Goal: Information Seeking & Learning: Learn about a topic

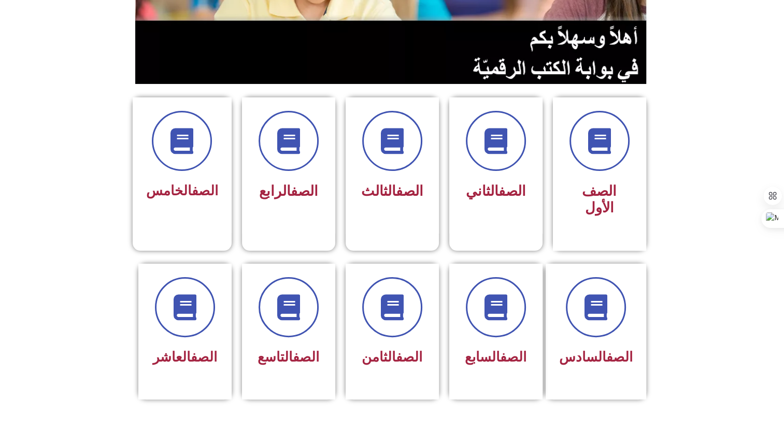
scroll to position [200, 0]
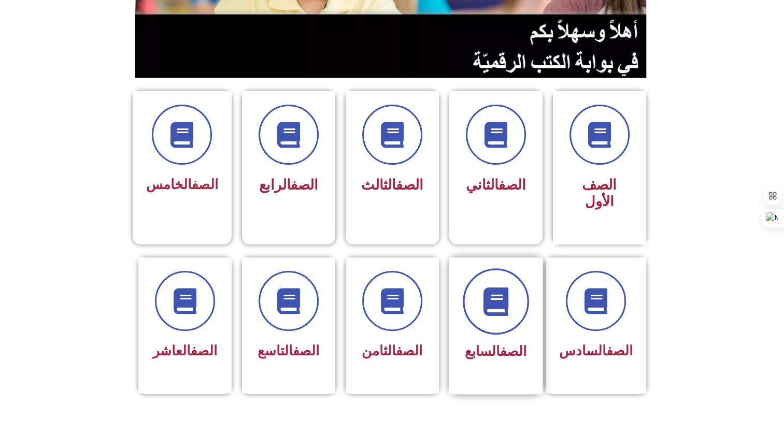
click at [495, 292] on icon at bounding box center [496, 301] width 29 height 29
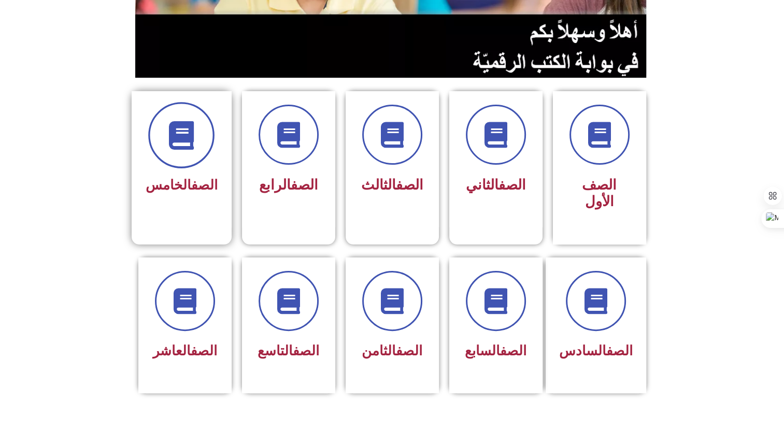
click at [188, 155] on span at bounding box center [181, 135] width 66 height 66
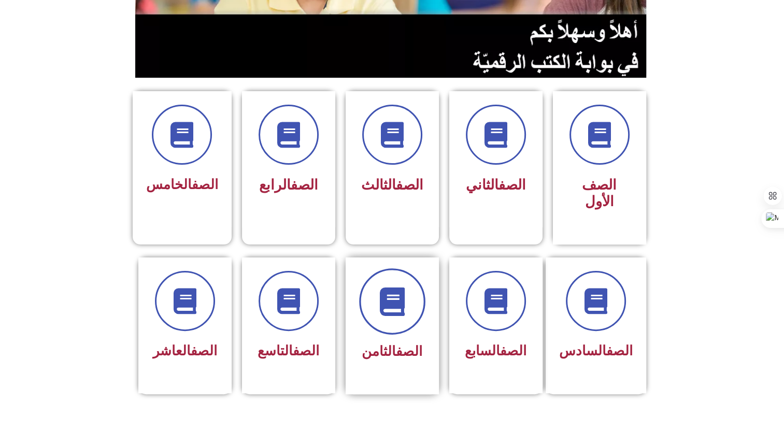
click at [394, 312] on span at bounding box center [392, 302] width 66 height 66
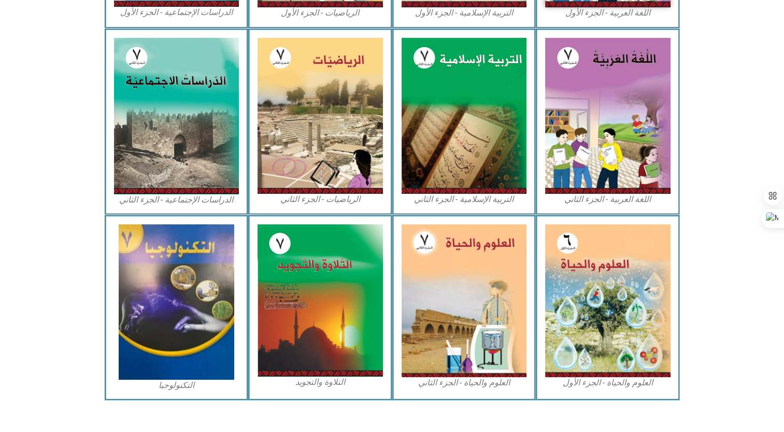
scroll to position [492, 0]
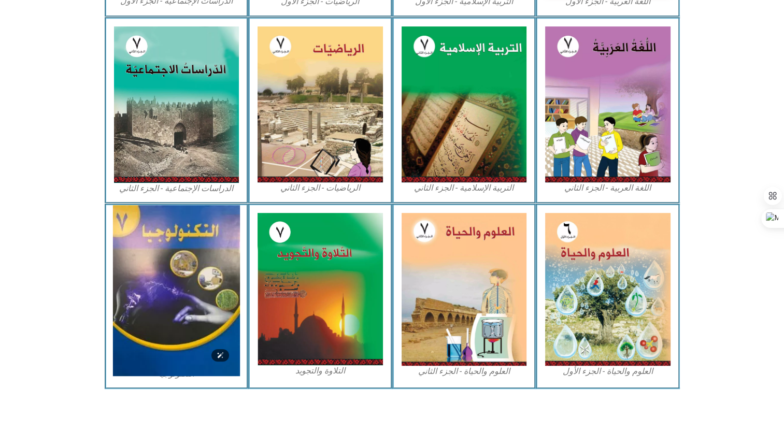
click at [172, 335] on img at bounding box center [176, 290] width 127 height 171
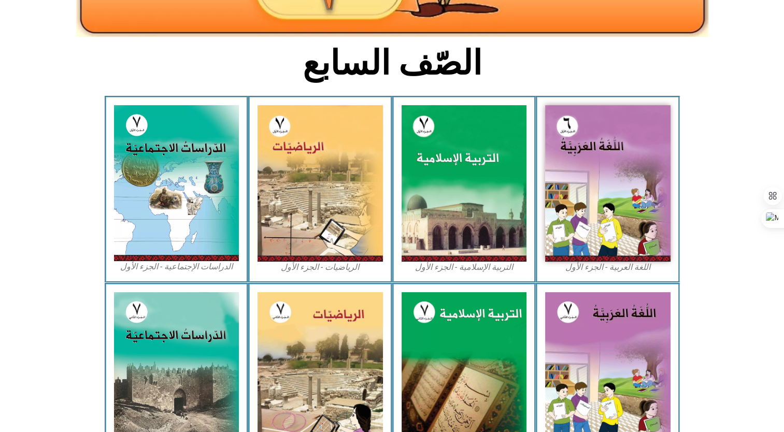
scroll to position [221, 0]
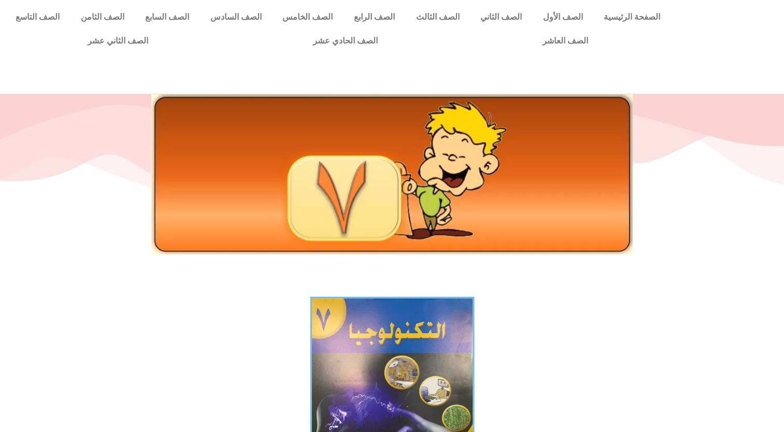
click at [364, 412] on img at bounding box center [392, 407] width 164 height 220
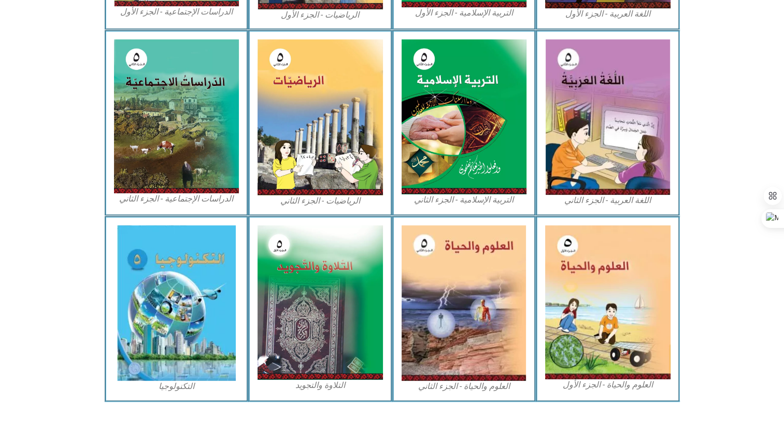
scroll to position [496, 0]
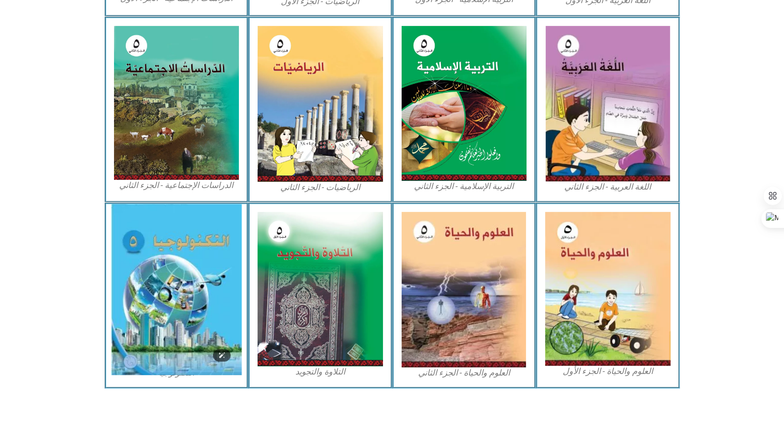
click at [199, 331] on img at bounding box center [176, 289] width 131 height 171
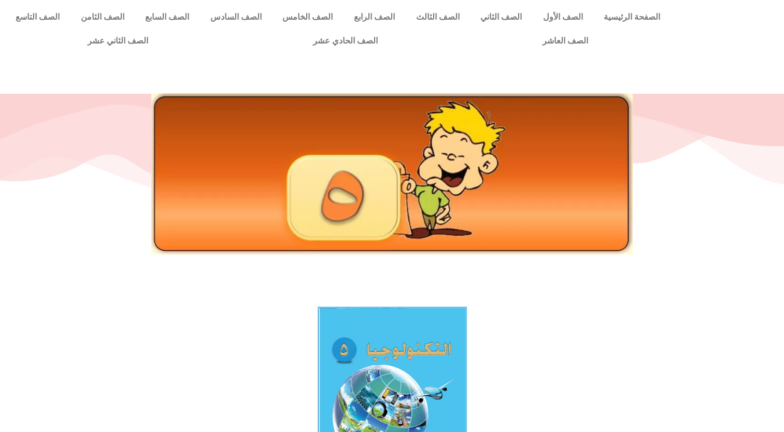
click at [398, 377] on img at bounding box center [392, 404] width 149 height 195
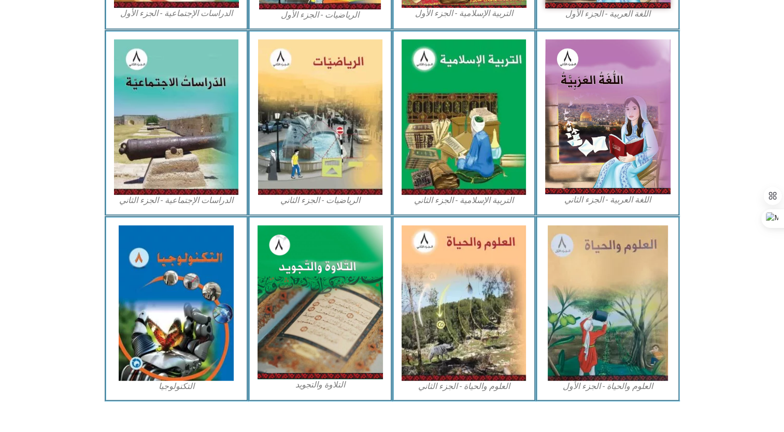
scroll to position [485, 0]
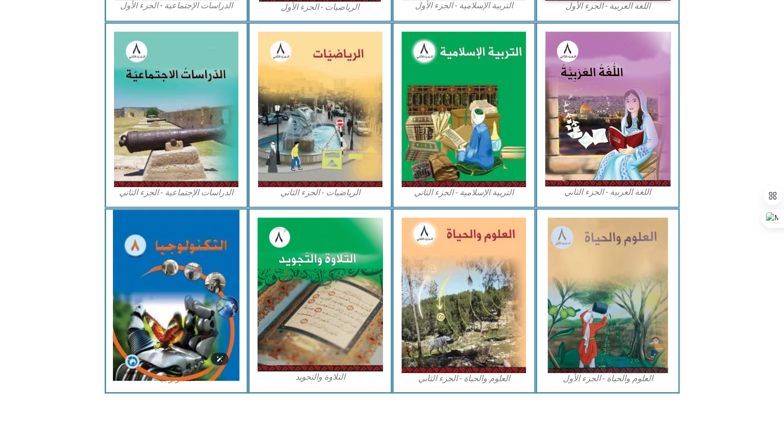
click at [207, 318] on img at bounding box center [176, 295] width 126 height 171
click at [175, 292] on img at bounding box center [176, 295] width 126 height 171
click at [182, 327] on img at bounding box center [176, 295] width 126 height 171
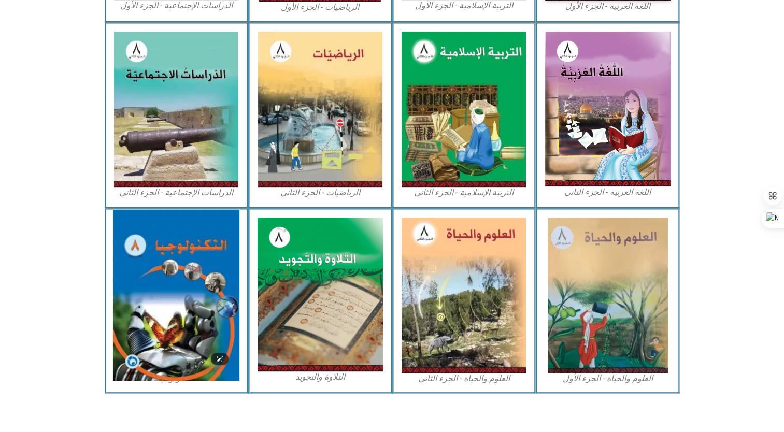
click at [182, 327] on img at bounding box center [176, 295] width 126 height 171
click at [140, 249] on img at bounding box center [176, 295] width 126 height 171
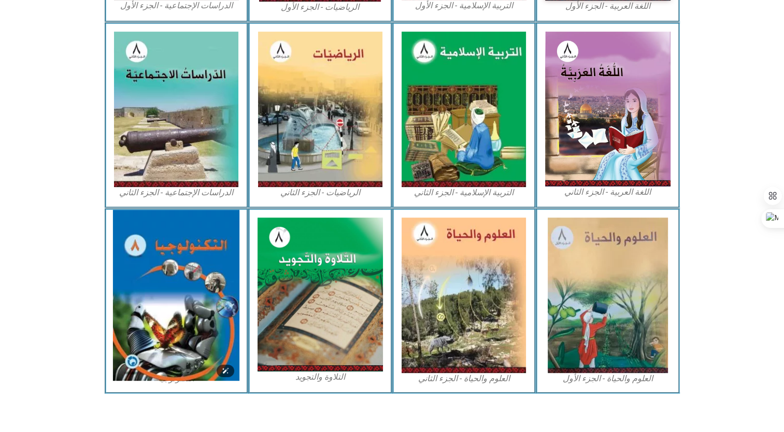
click at [140, 249] on img at bounding box center [176, 295] width 126 height 171
click at [160, 300] on img at bounding box center [176, 295] width 126 height 171
drag, startPoint x: 160, startPoint y: 300, endPoint x: 141, endPoint y: 366, distance: 69.6
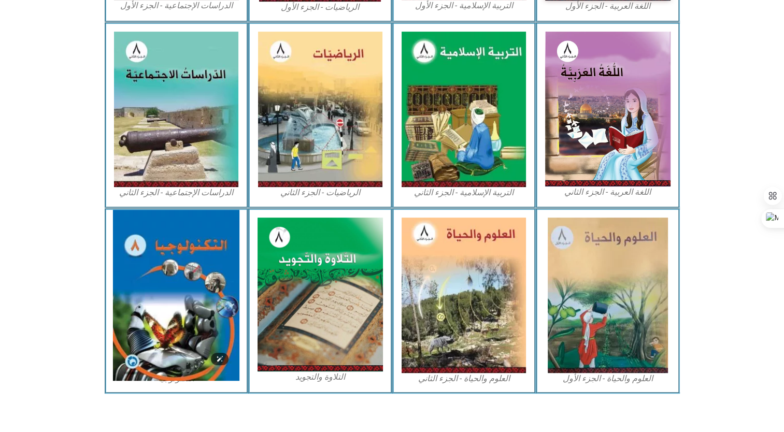
click at [141, 366] on img at bounding box center [176, 295] width 126 height 171
click at [133, 360] on img at bounding box center [176, 295] width 126 height 171
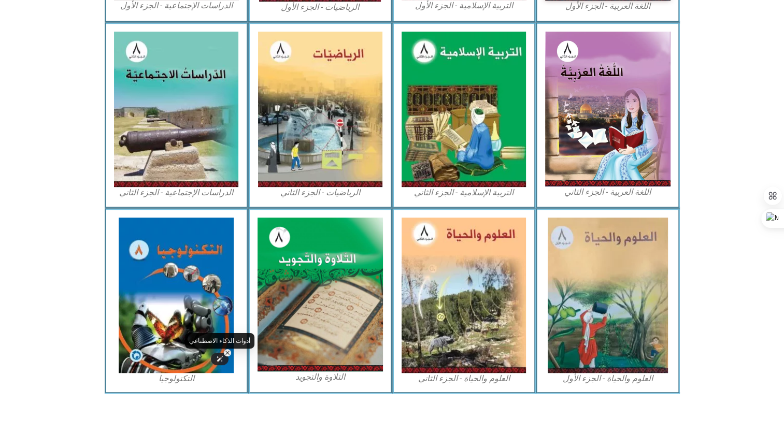
click at [224, 362] on div at bounding box center [220, 359] width 18 height 12
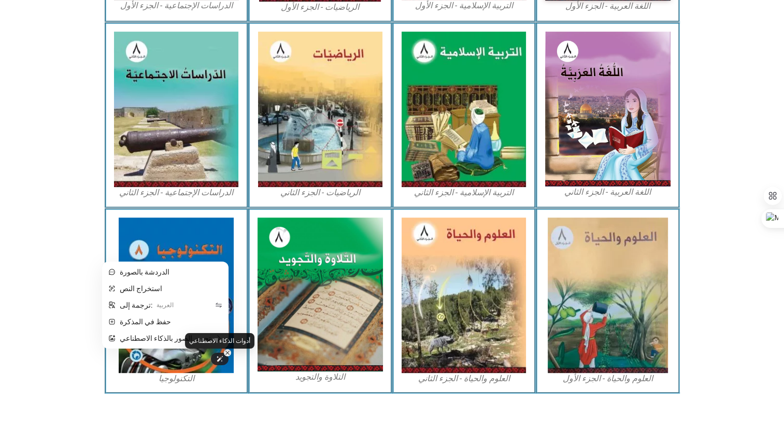
click at [224, 362] on div at bounding box center [220, 359] width 18 height 12
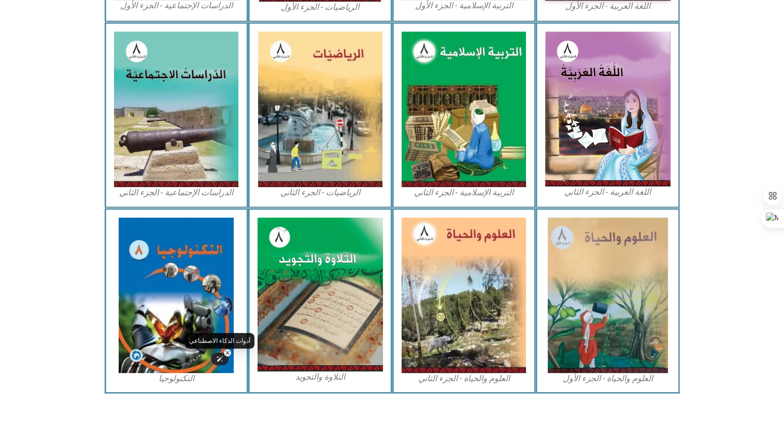
click at [224, 362] on div at bounding box center [220, 359] width 18 height 12
click at [172, 385] on div "التكنولوجيا" at bounding box center [177, 301] width 144 height 186
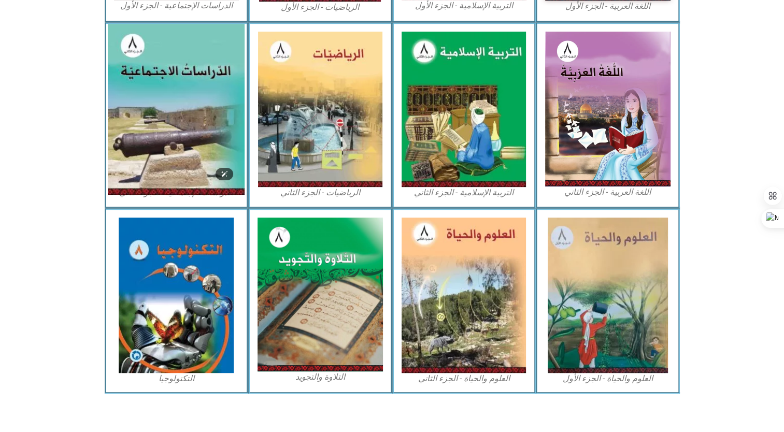
click at [148, 87] on img at bounding box center [176, 109] width 137 height 171
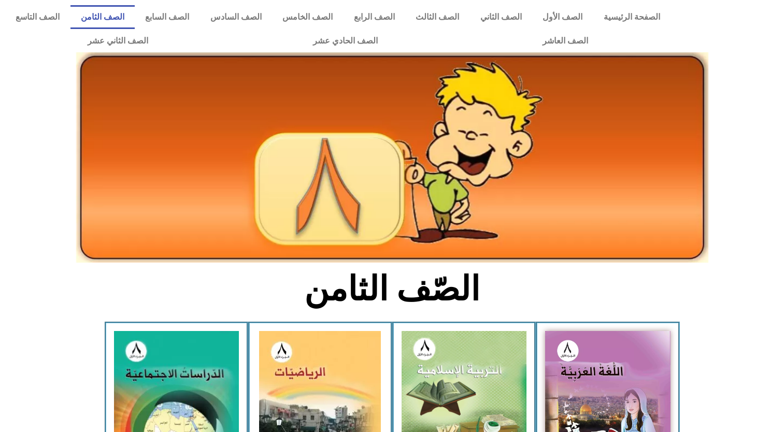
scroll to position [485, 0]
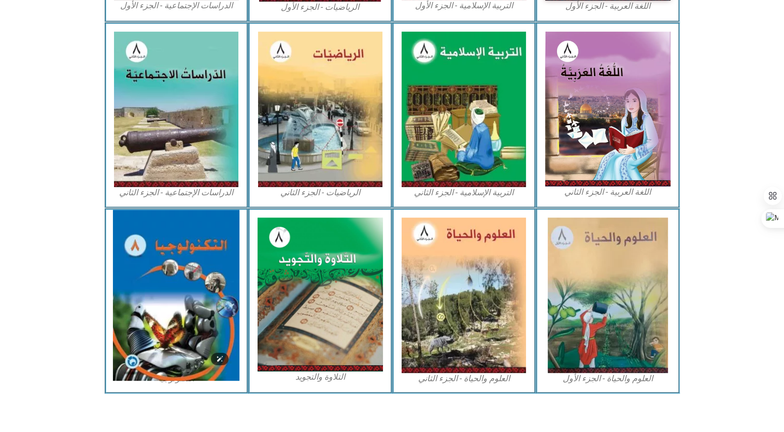
click at [160, 291] on img at bounding box center [176, 295] width 126 height 171
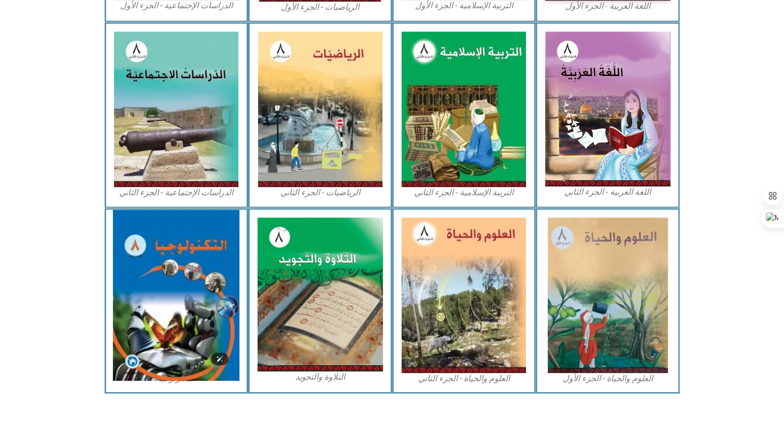
click at [160, 291] on img at bounding box center [176, 295] width 126 height 171
